Goal: Information Seeking & Learning: Learn about a topic

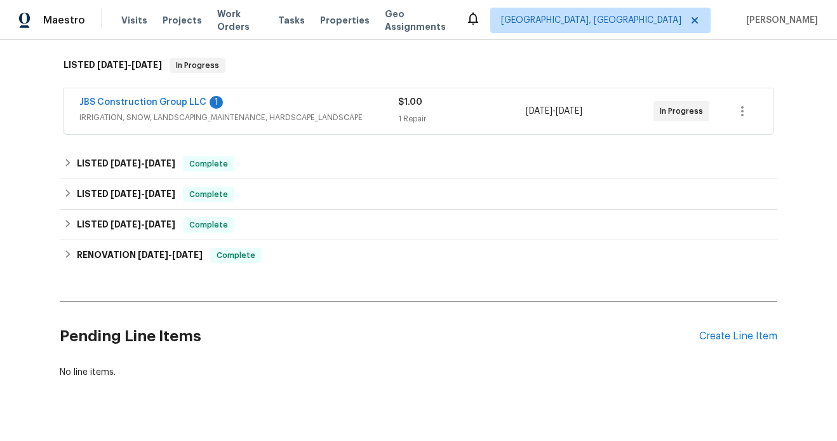
scroll to position [323, 0]
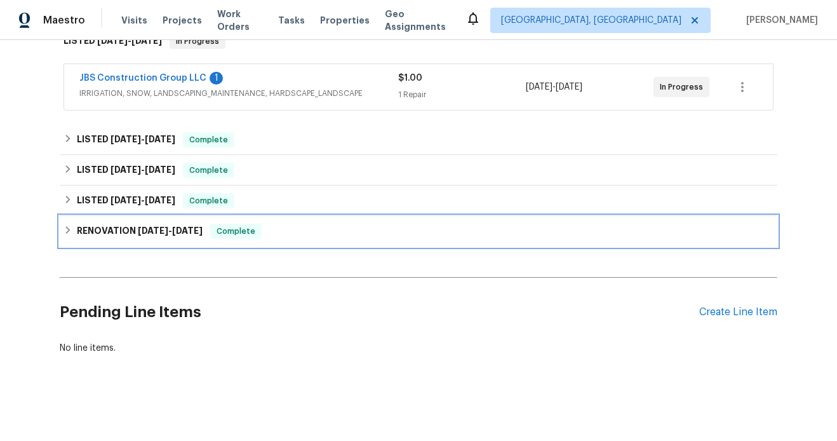
click at [71, 232] on icon at bounding box center [67, 229] width 9 height 9
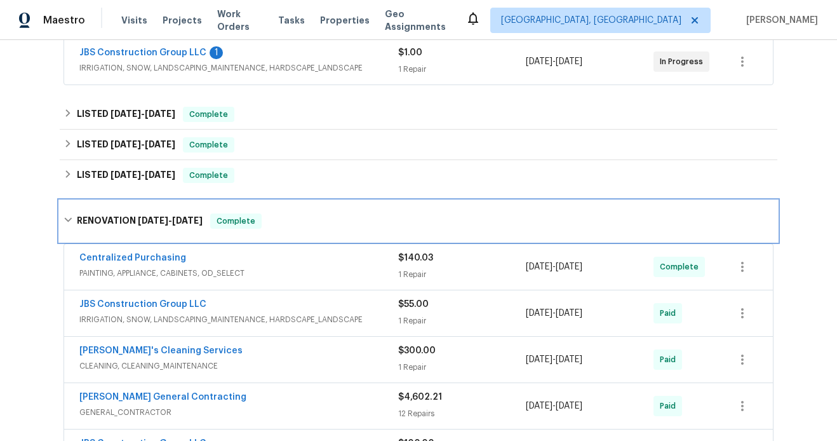
scroll to position [345, 0]
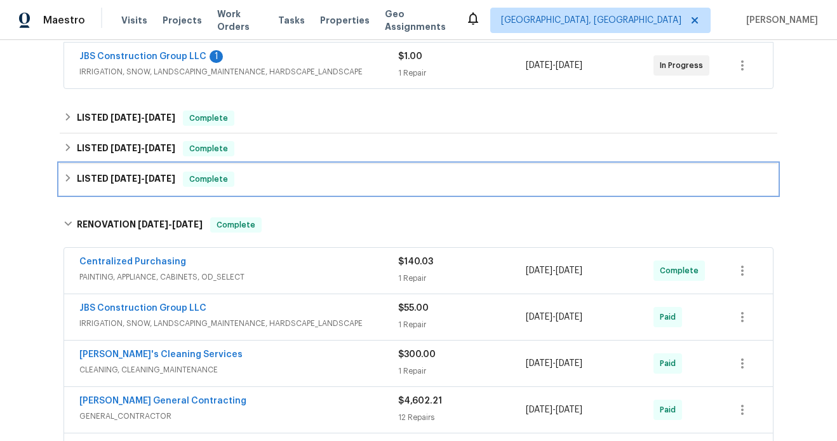
click at [67, 176] on icon at bounding box center [67, 177] width 9 height 9
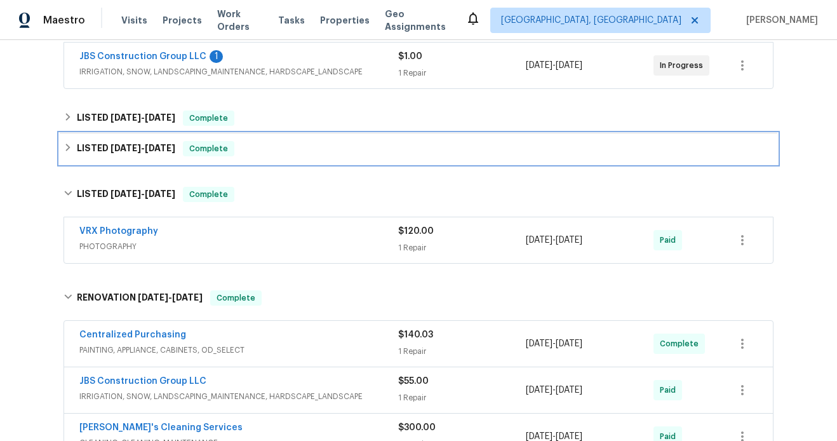
click at [67, 150] on icon at bounding box center [67, 147] width 9 height 9
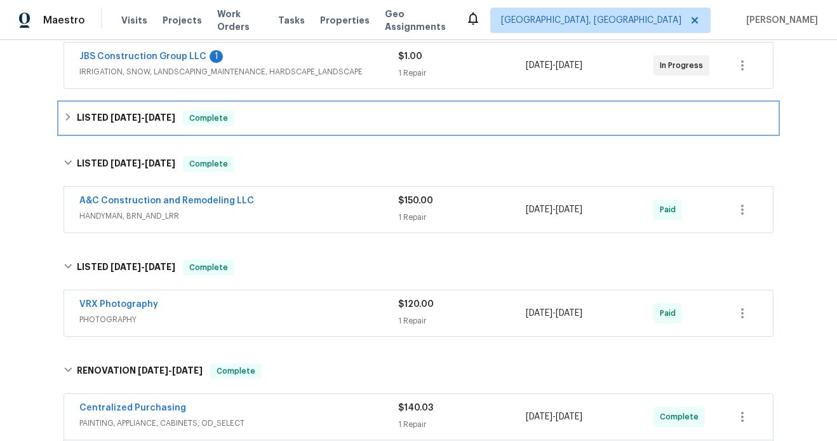
click at [68, 121] on icon at bounding box center [67, 116] width 9 height 9
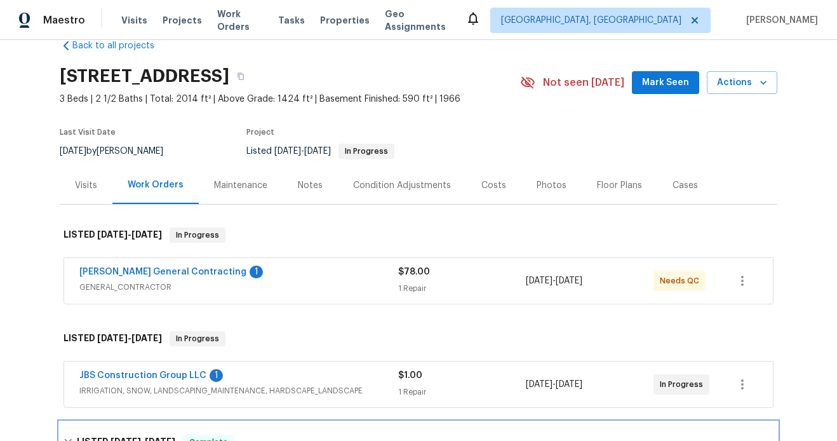
scroll to position [0, 0]
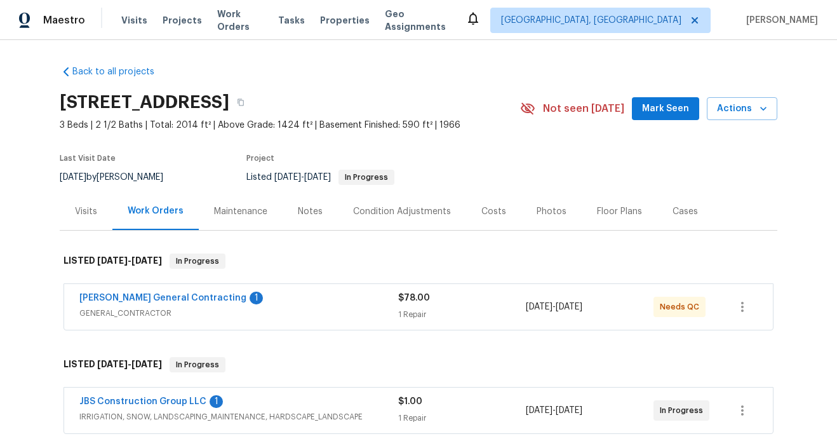
click at [312, 209] on div "Notes" at bounding box center [310, 211] width 25 height 13
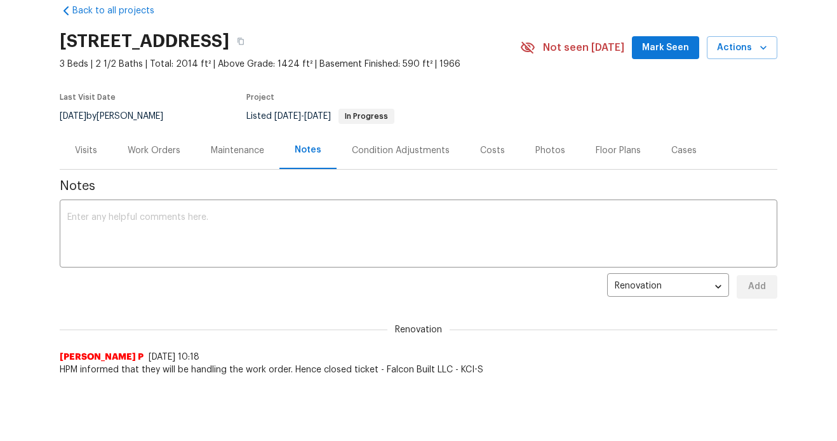
click at [595, 150] on div "Floor Plans" at bounding box center [617, 150] width 45 height 13
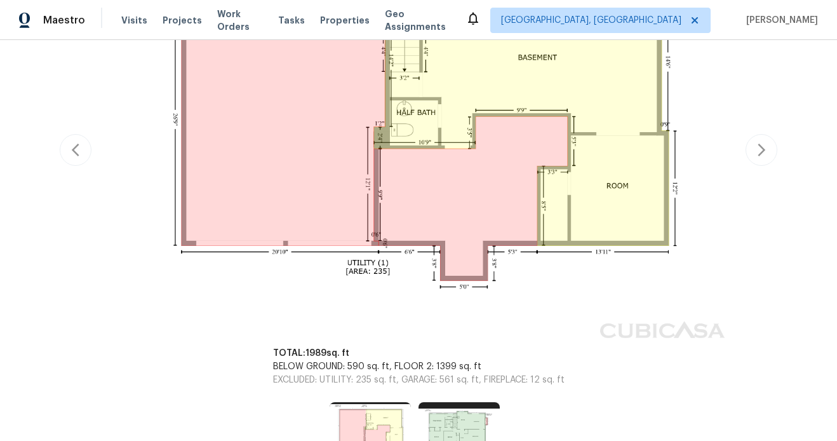
scroll to position [310, 0]
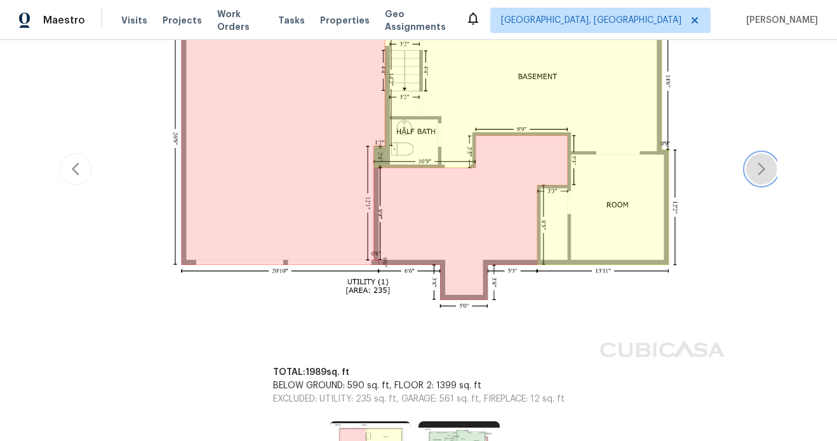
click at [763, 169] on icon "button" at bounding box center [761, 168] width 8 height 13
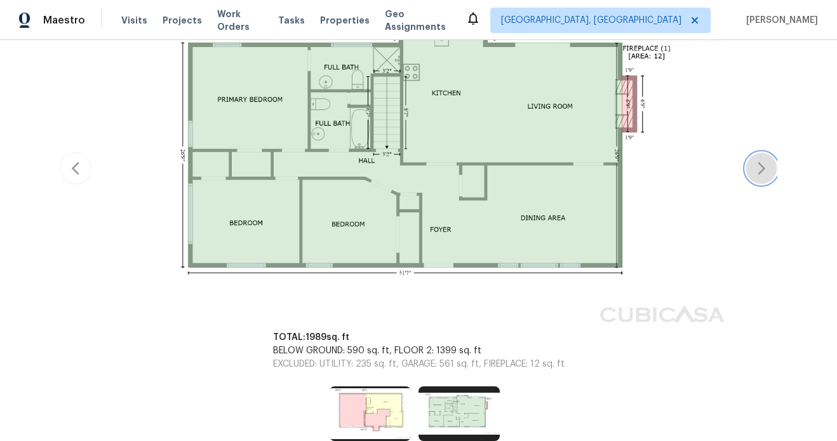
click at [763, 169] on icon "button" at bounding box center [761, 168] width 8 height 13
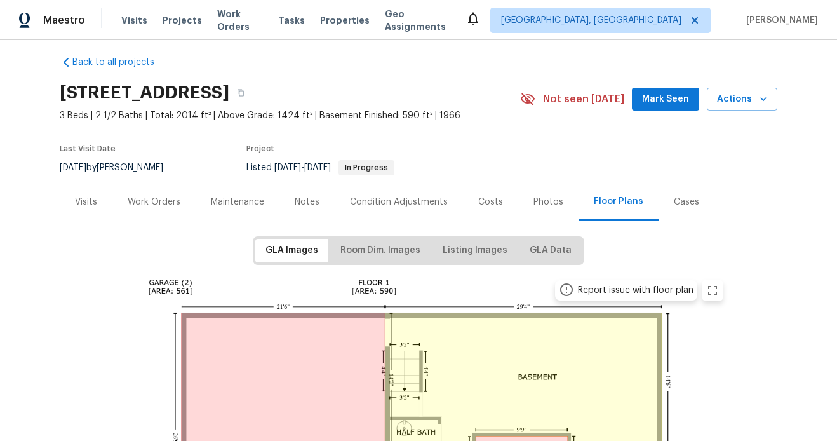
scroll to position [0, 0]
